Goal: Task Accomplishment & Management: Complete application form

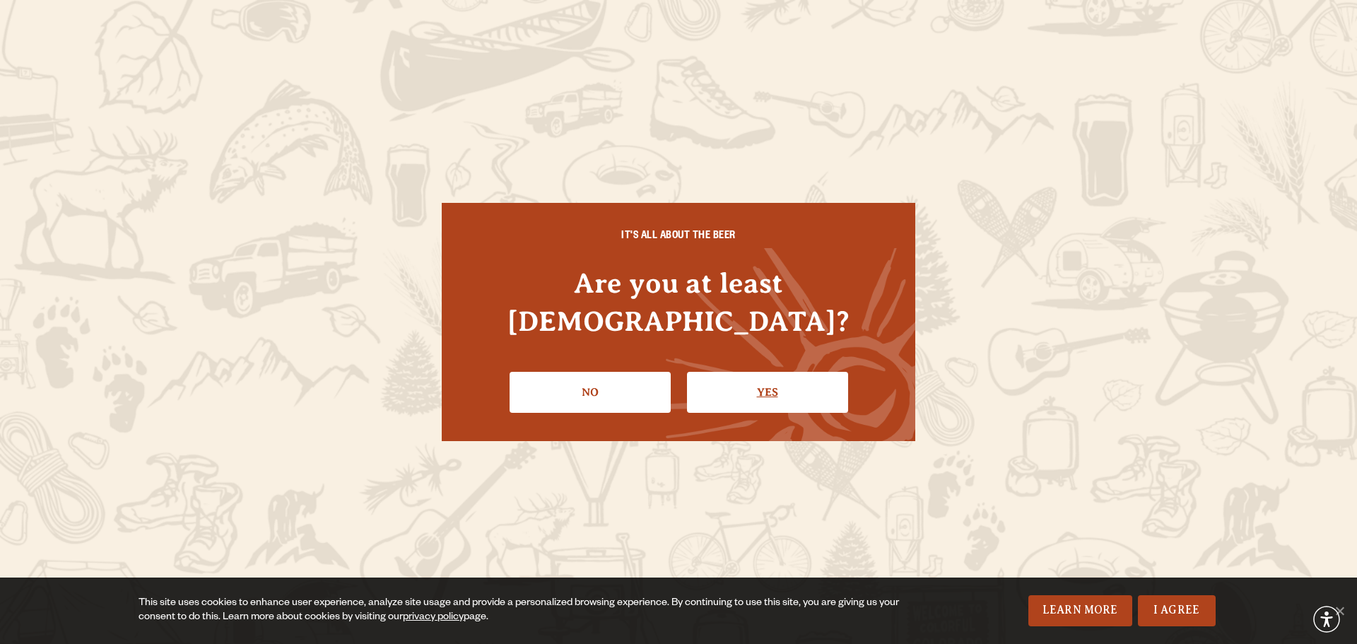
click at [766, 372] on link "Yes" at bounding box center [767, 392] width 161 height 41
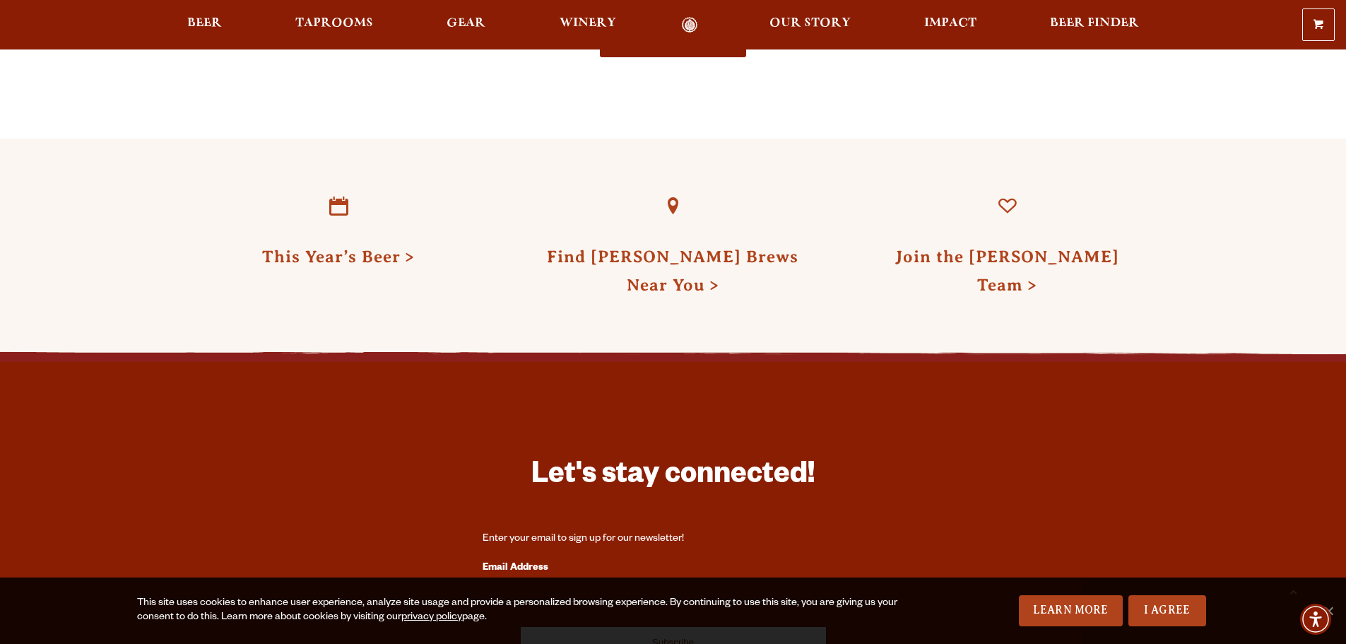
scroll to position [3746, 0]
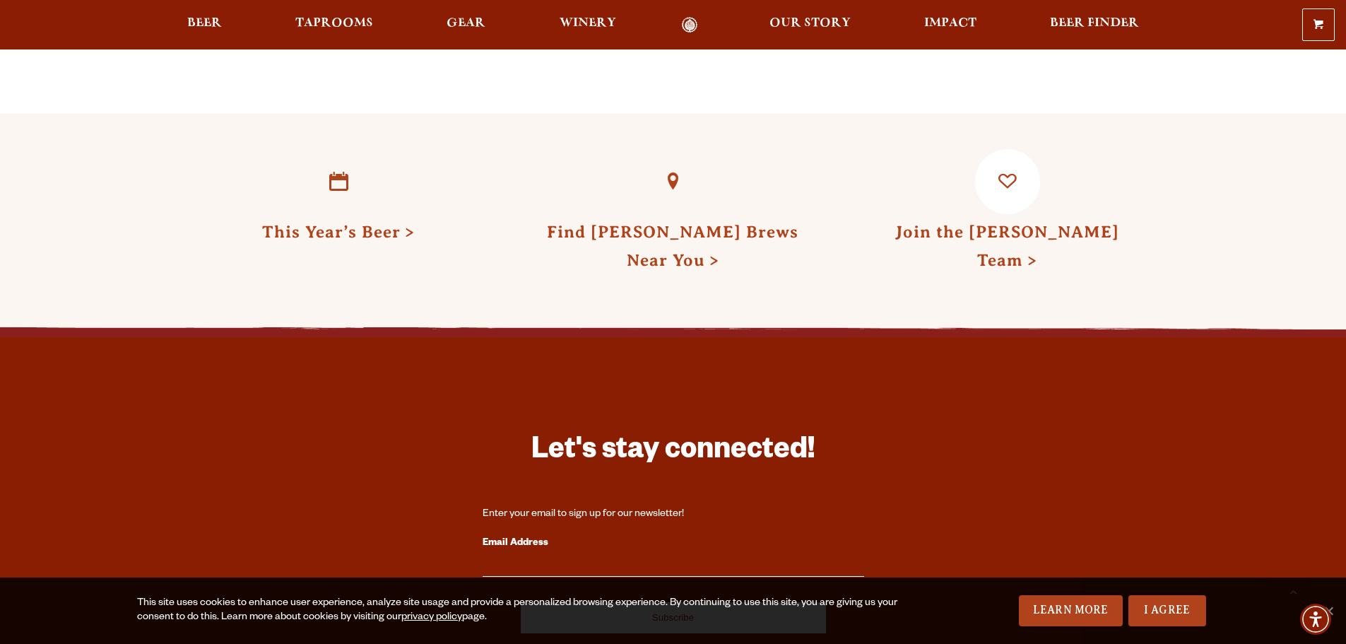
click at [947, 223] on link "Join the [PERSON_NAME] Team" at bounding box center [1007, 246] width 224 height 47
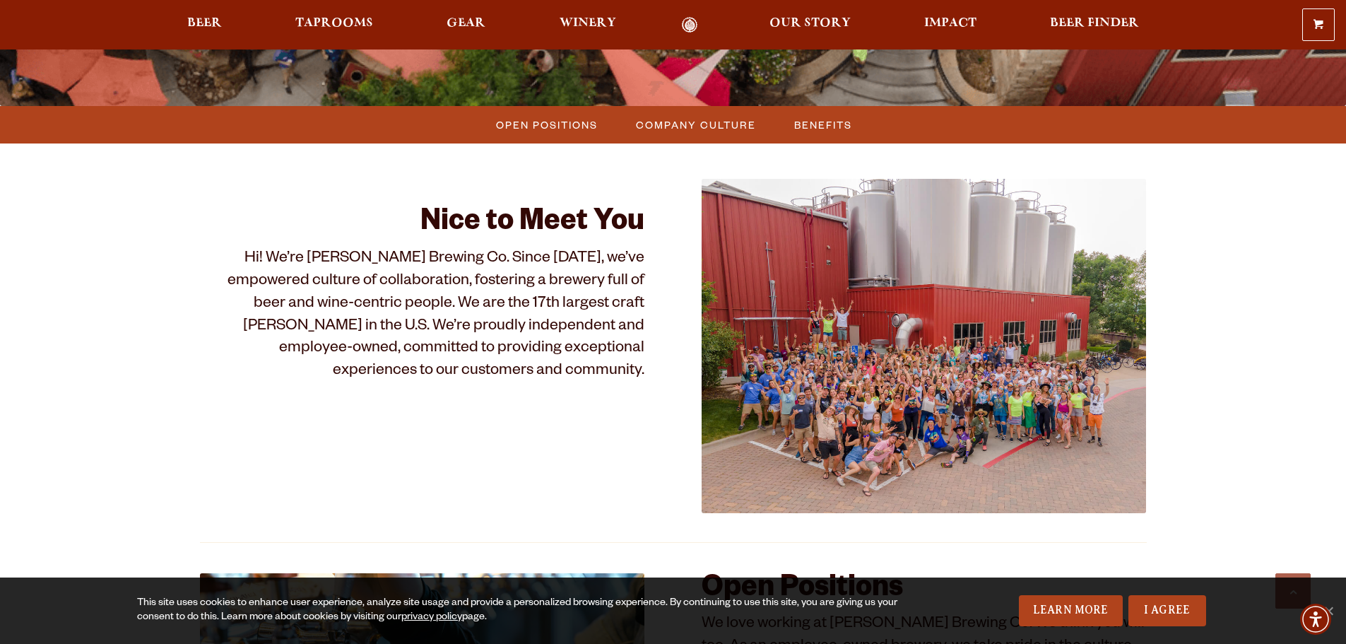
scroll to position [424, 0]
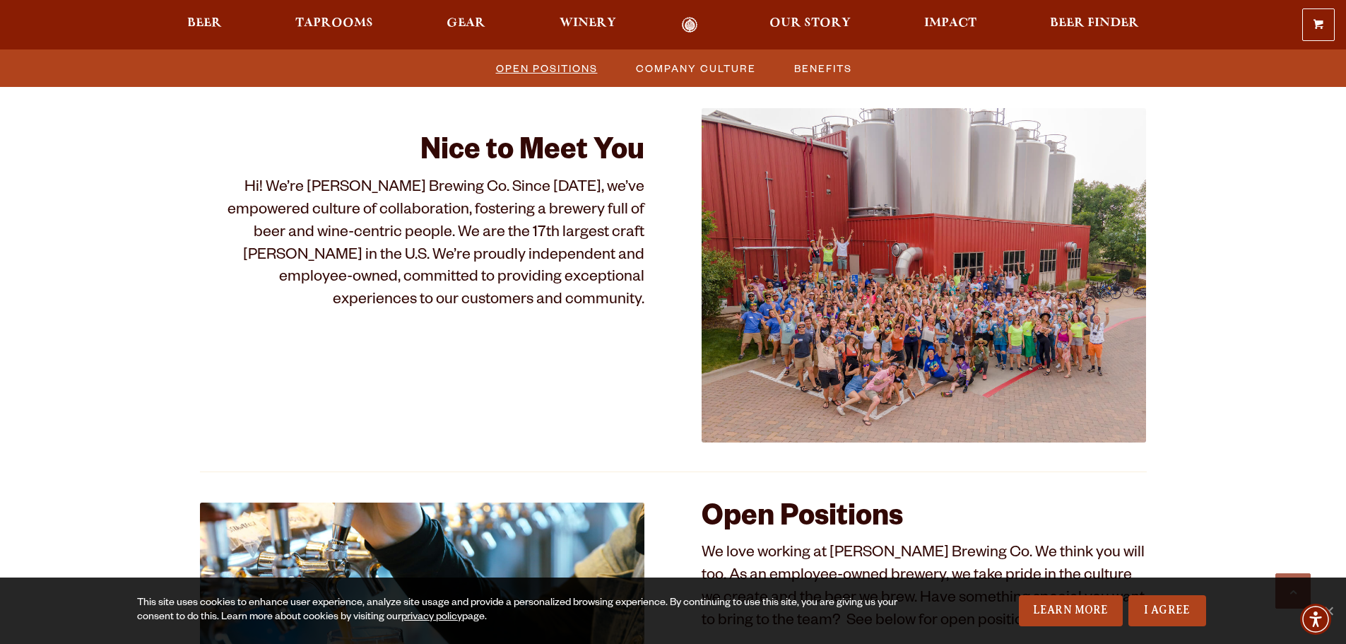
click at [551, 71] on span "Open Positions" at bounding box center [547, 68] width 102 height 20
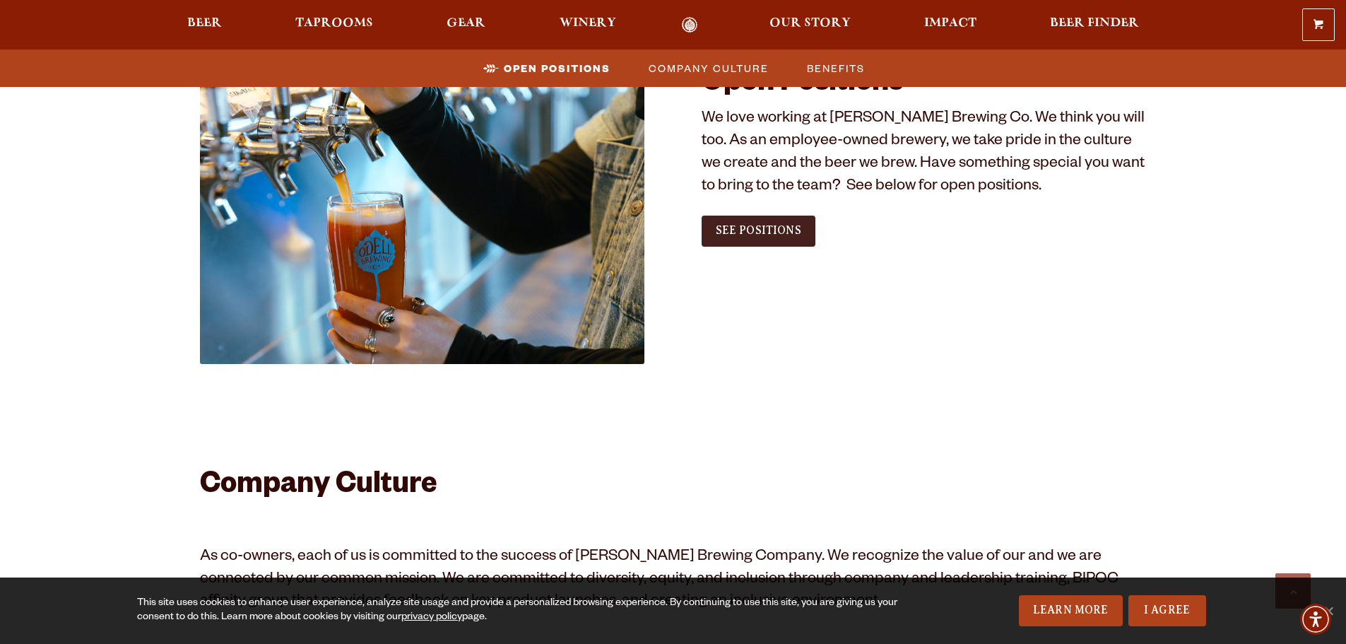
scroll to position [859, 0]
click at [762, 245] on link "See Positions" at bounding box center [759, 230] width 114 height 31
